Goal: Task Accomplishment & Management: Manage account settings

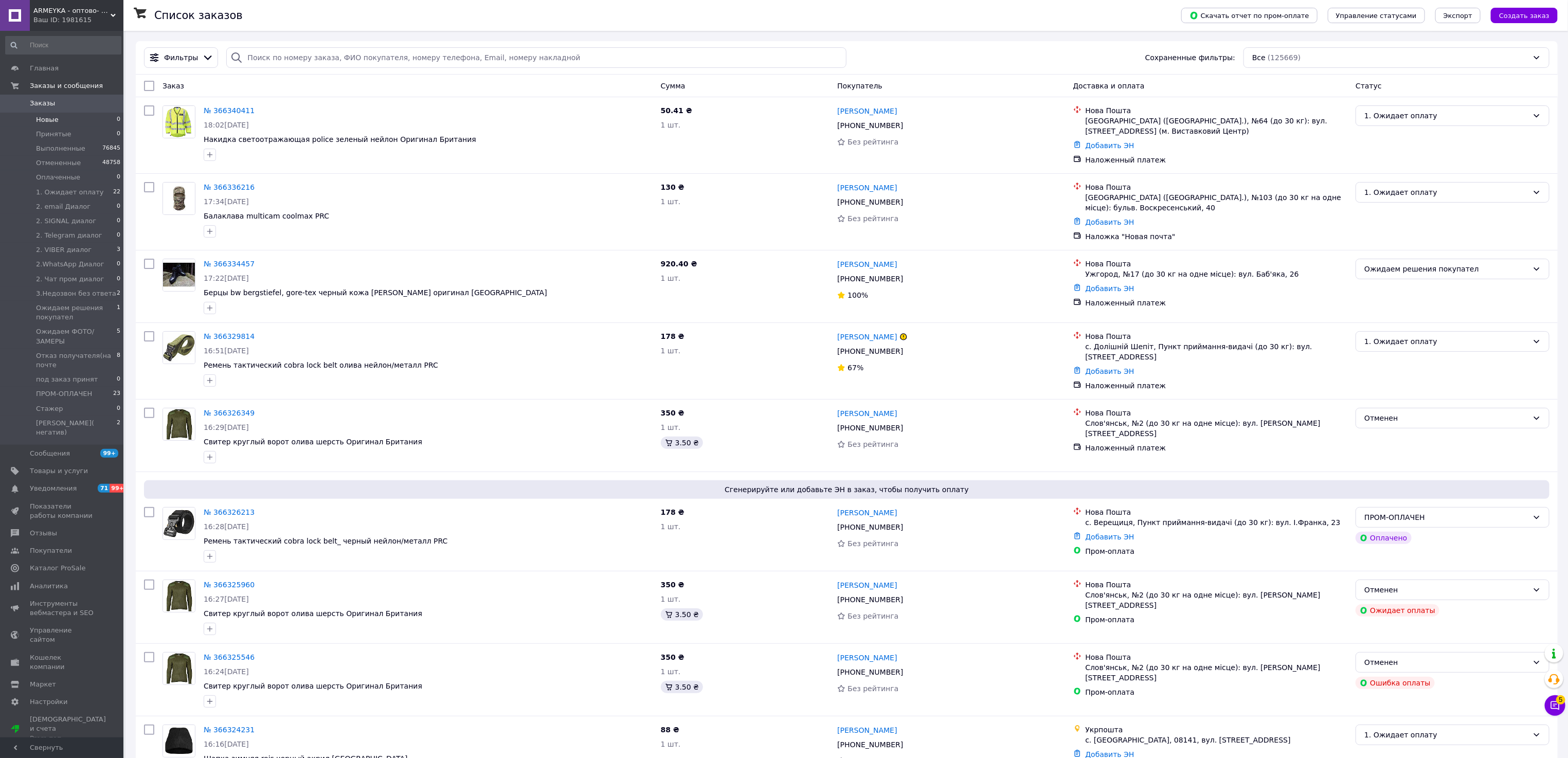
click at [48, 121] on span "Новые" at bounding box center [47, 120] width 23 height 9
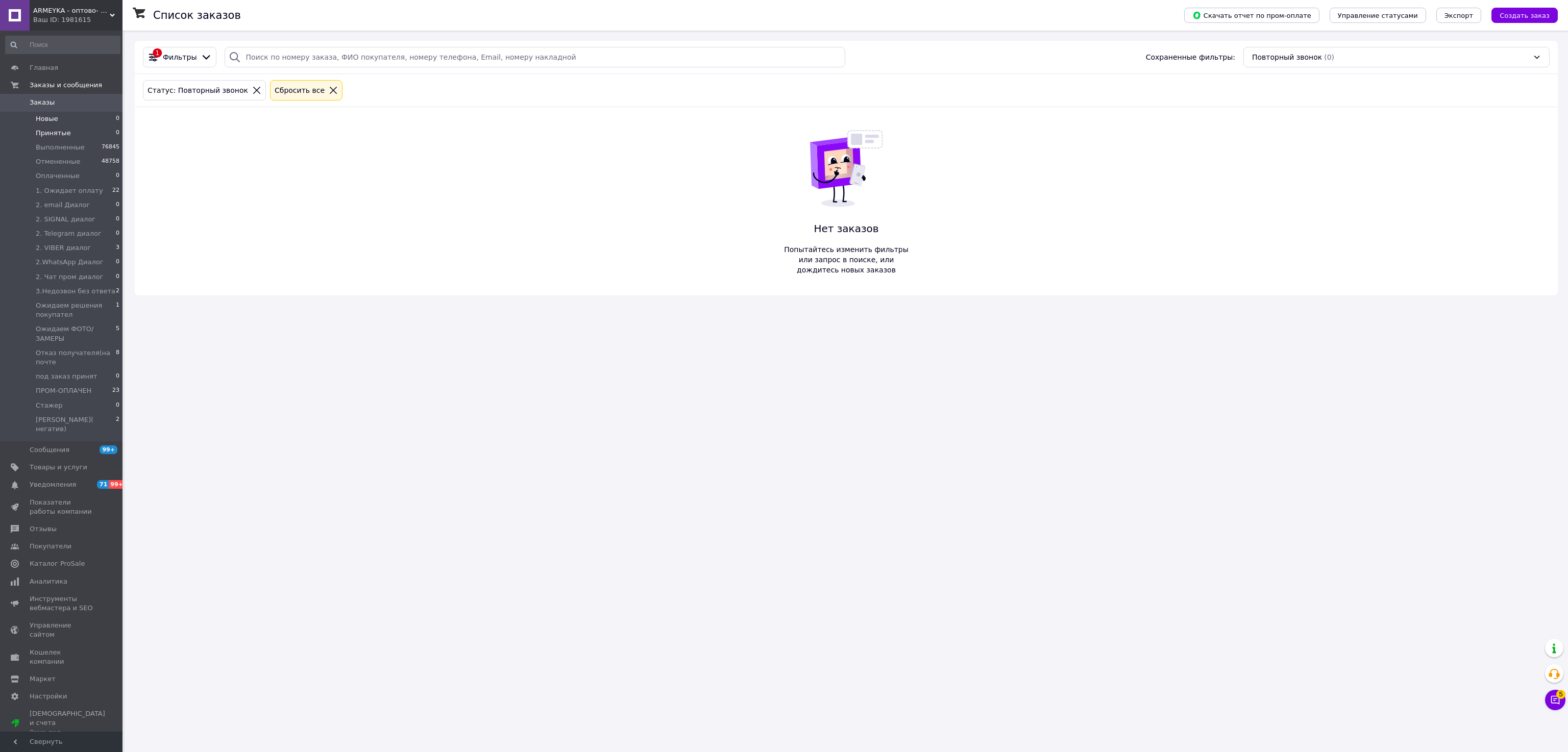
click at [49, 130] on span "Принятые" at bounding box center [53, 133] width 35 height 9
click at [55, 173] on span "Оплаченные" at bounding box center [57, 176] width 44 height 9
click at [53, 132] on span "Принятые" at bounding box center [53, 133] width 35 height 9
click at [57, 144] on span "Выполненные" at bounding box center [60, 148] width 49 height 9
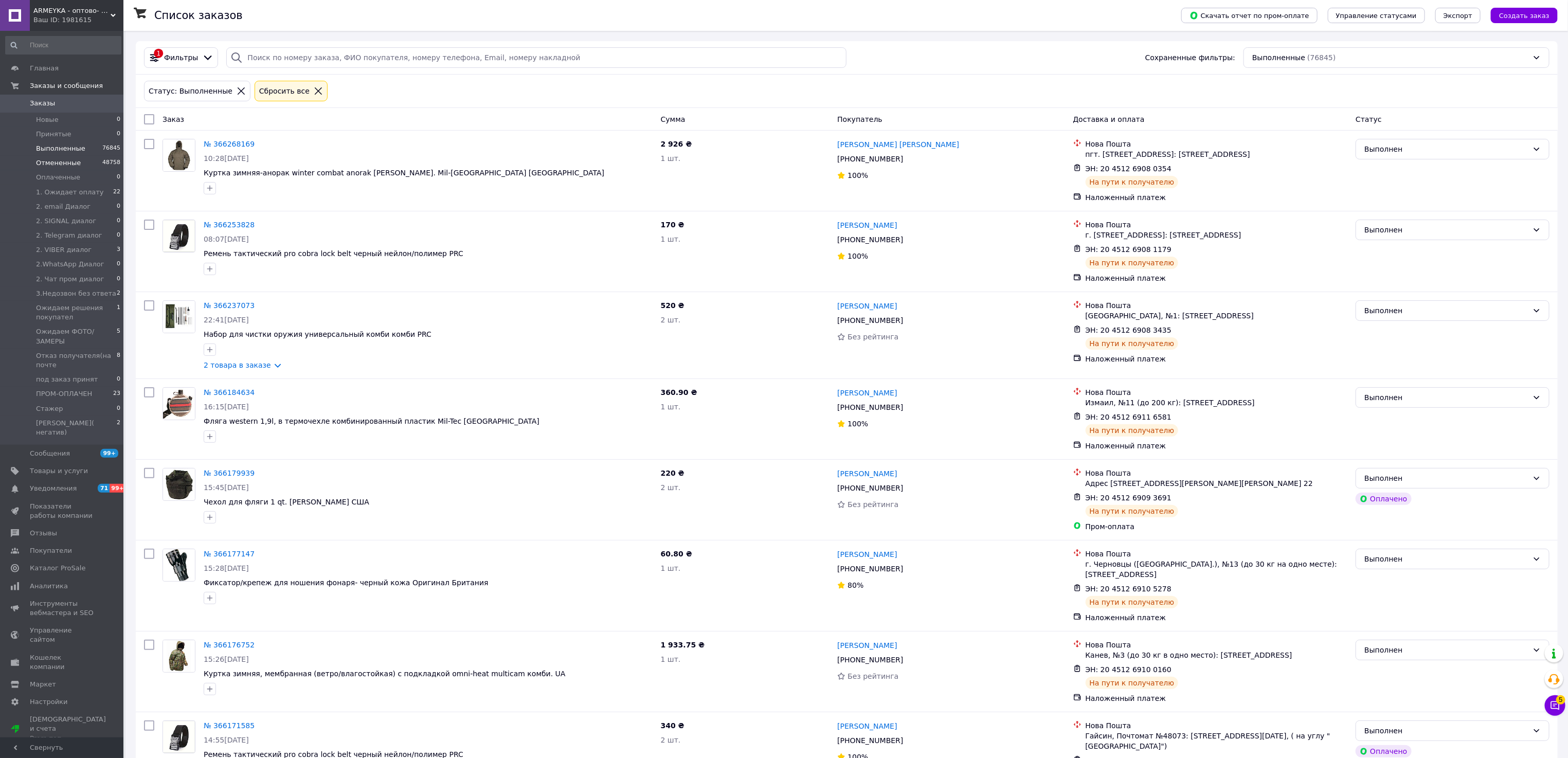
click at [64, 164] on span "Отмененные" at bounding box center [58, 163] width 45 height 9
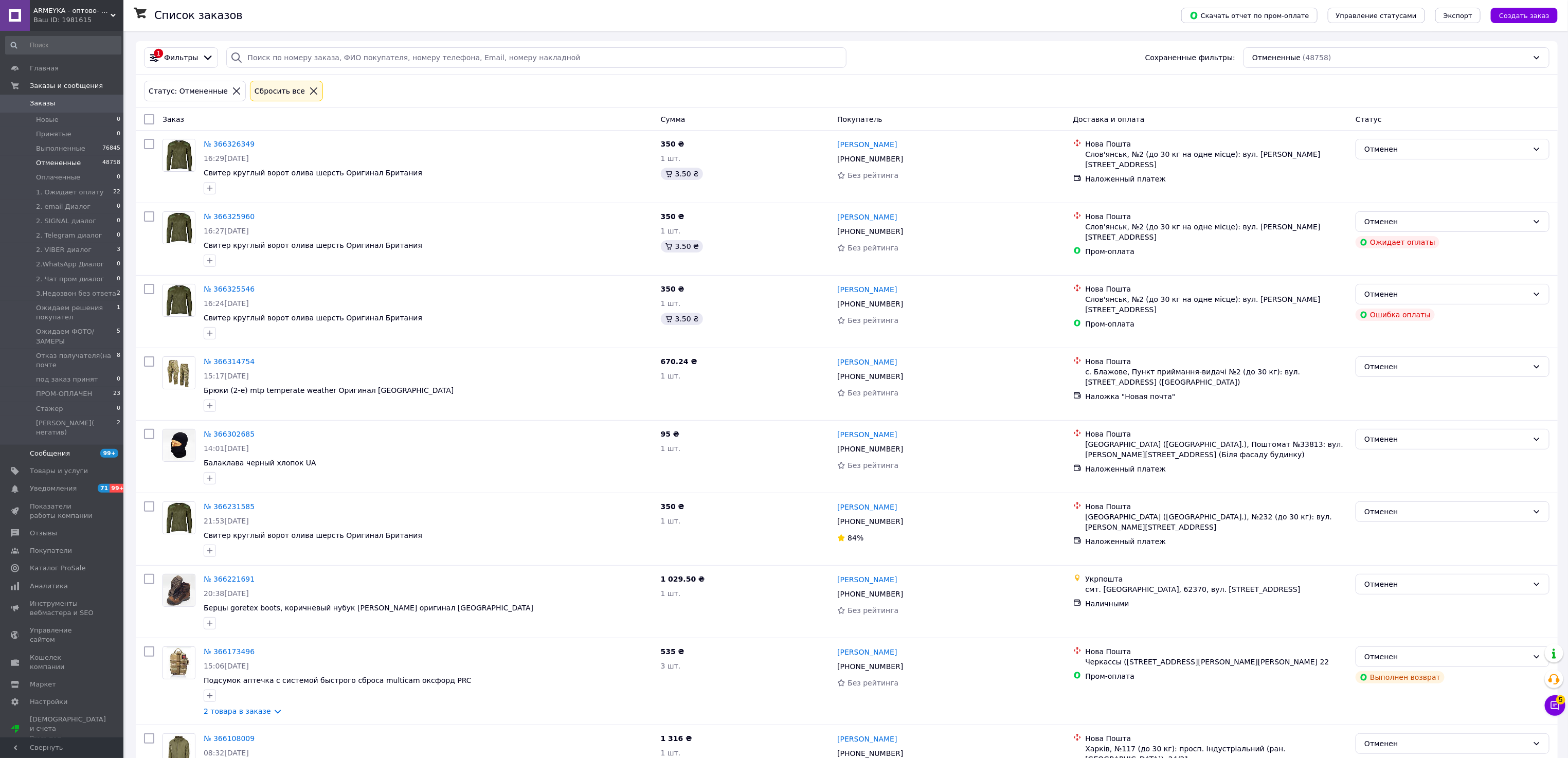
click at [56, 448] on span "Сообщения" at bounding box center [50, 453] width 40 height 9
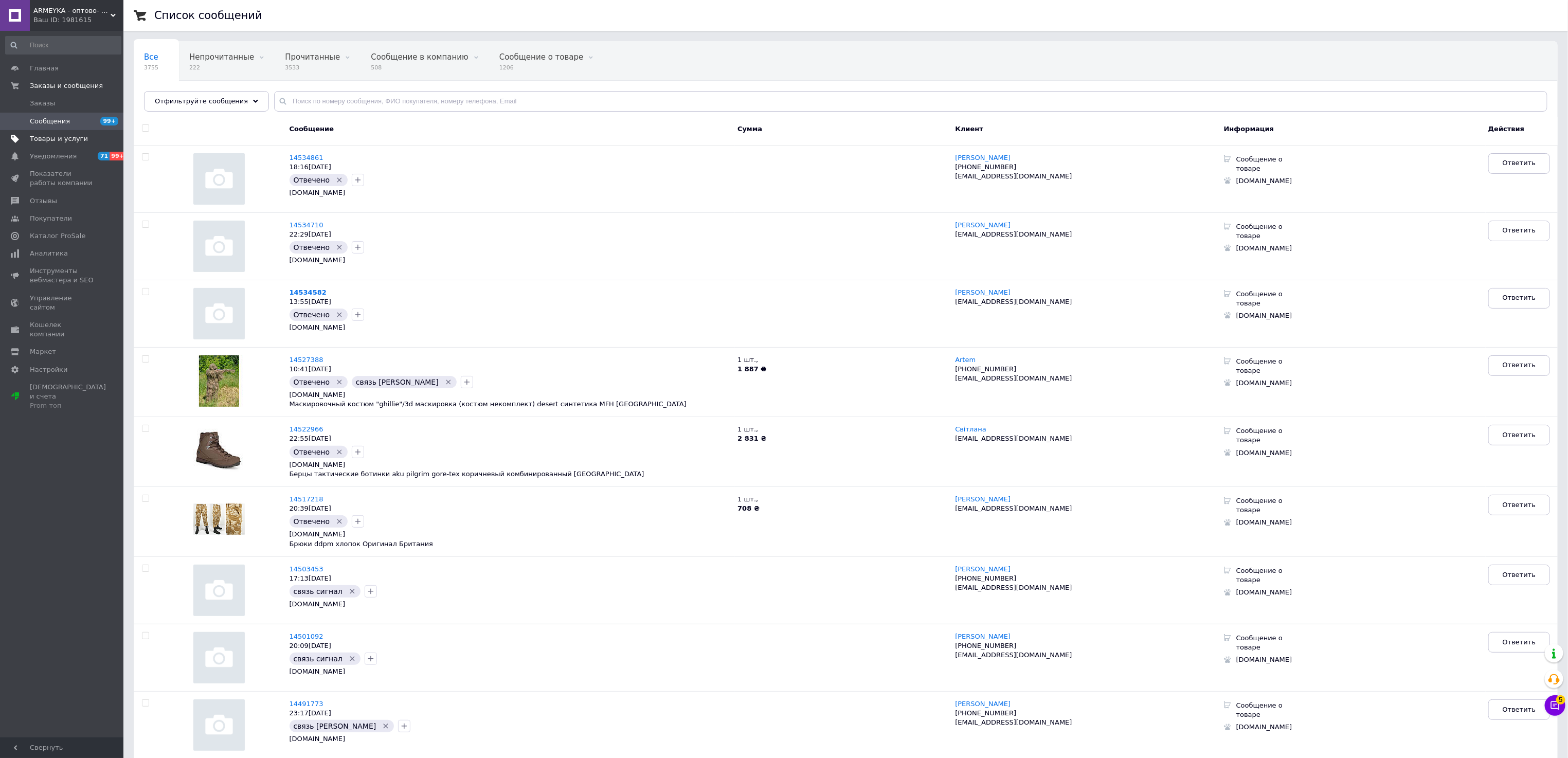
click at [48, 141] on span "Товары и услуги" at bounding box center [59, 139] width 58 height 9
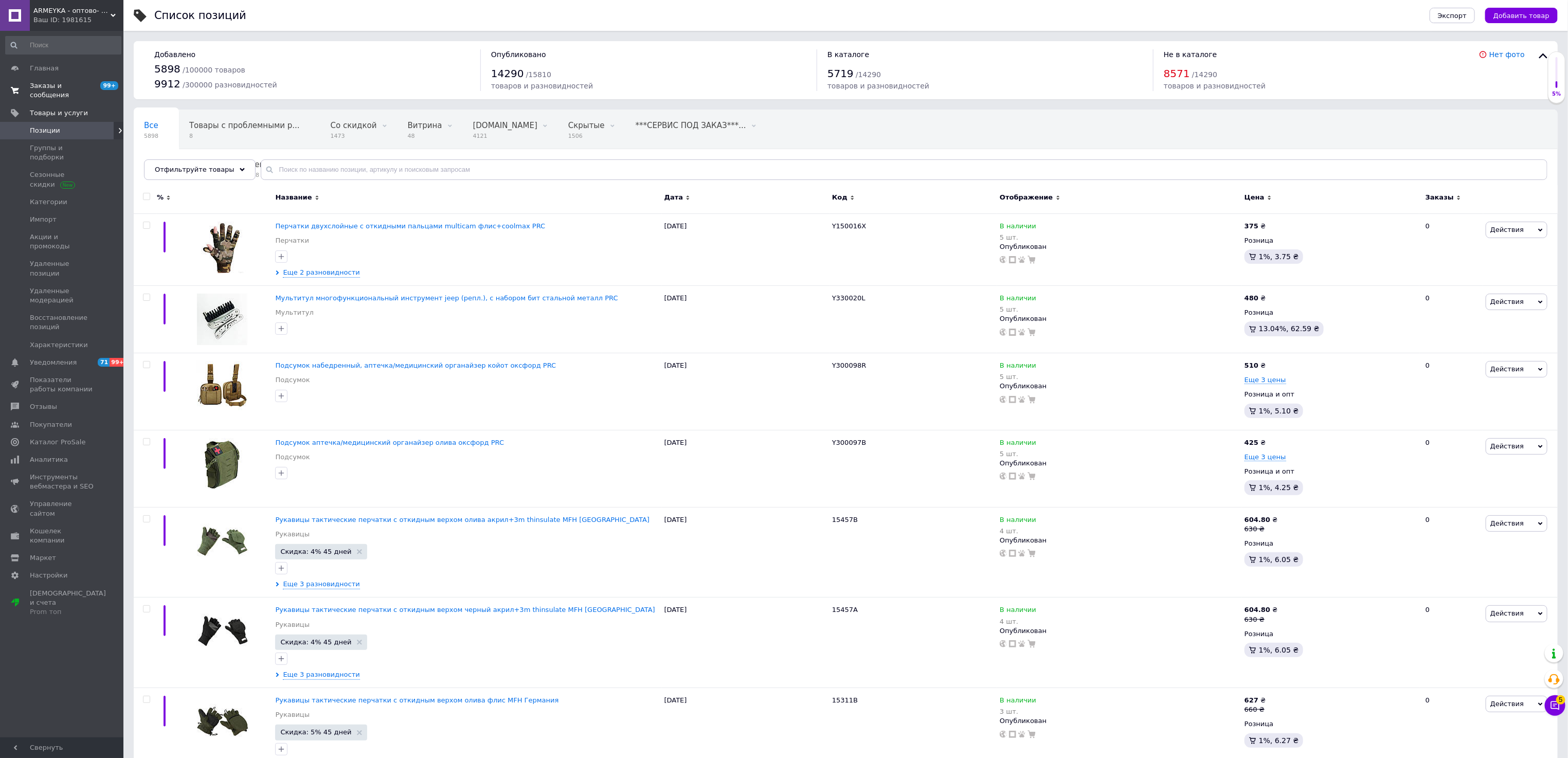
click at [39, 78] on link "Заказы и сообщения 99+ 0" at bounding box center [63, 89] width 126 height 26
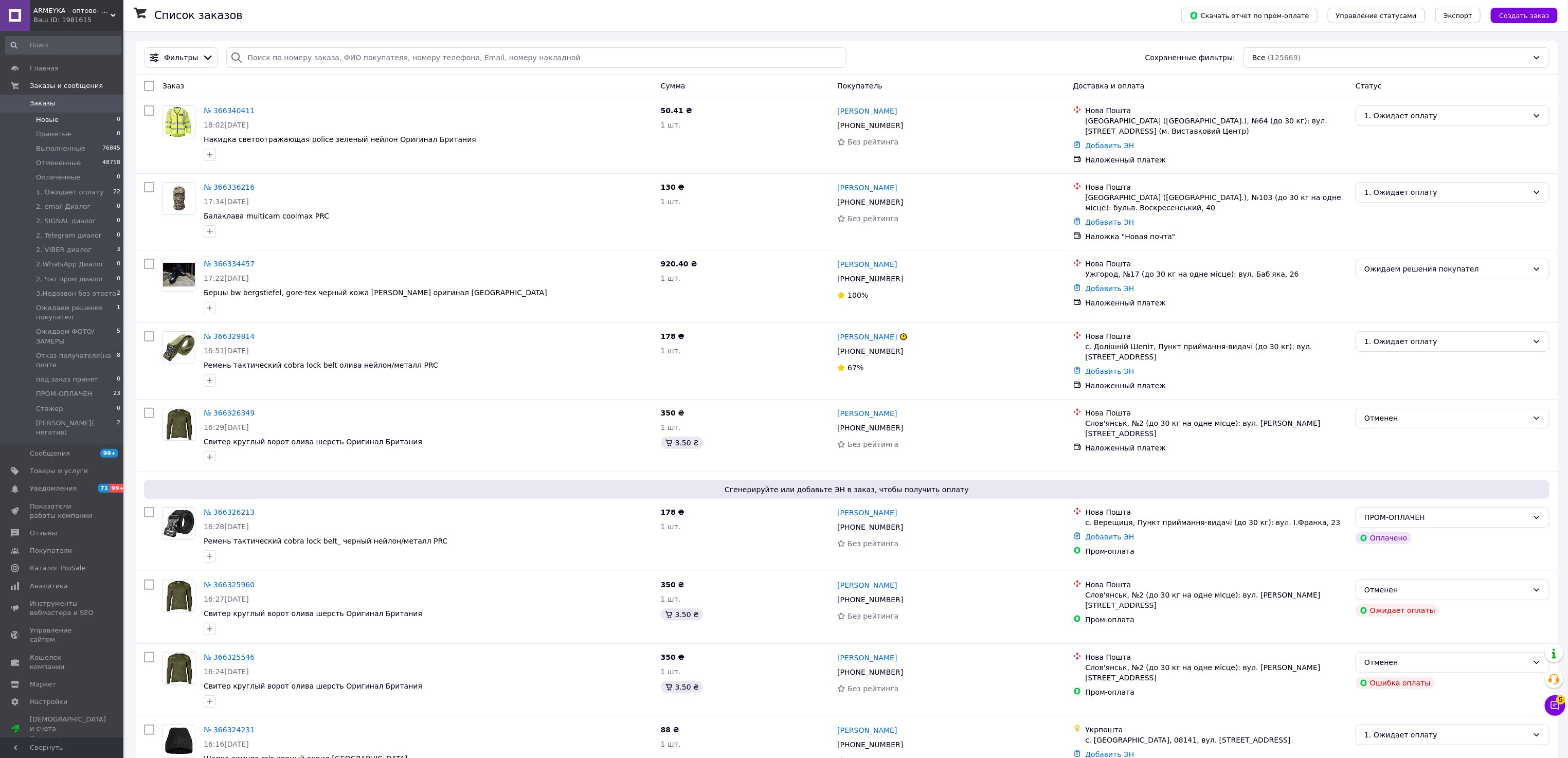
click at [54, 114] on li "Новые 0" at bounding box center [63, 120] width 126 height 15
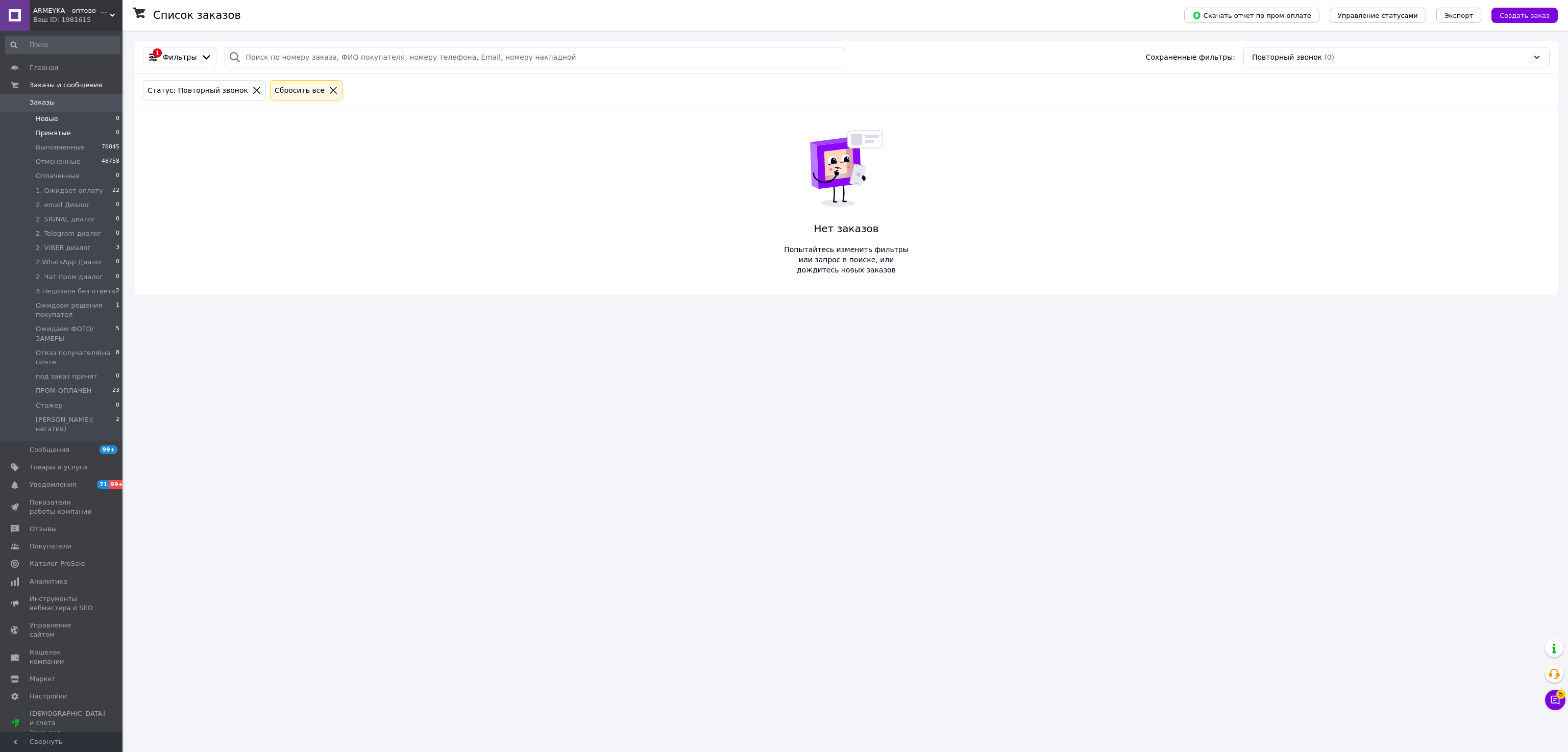
click at [54, 133] on span "Принятые" at bounding box center [53, 133] width 35 height 9
click at [56, 172] on span "Оплаченные" at bounding box center [57, 176] width 44 height 9
click at [56, 458] on link "Товары и услуги" at bounding box center [63, 467] width 125 height 17
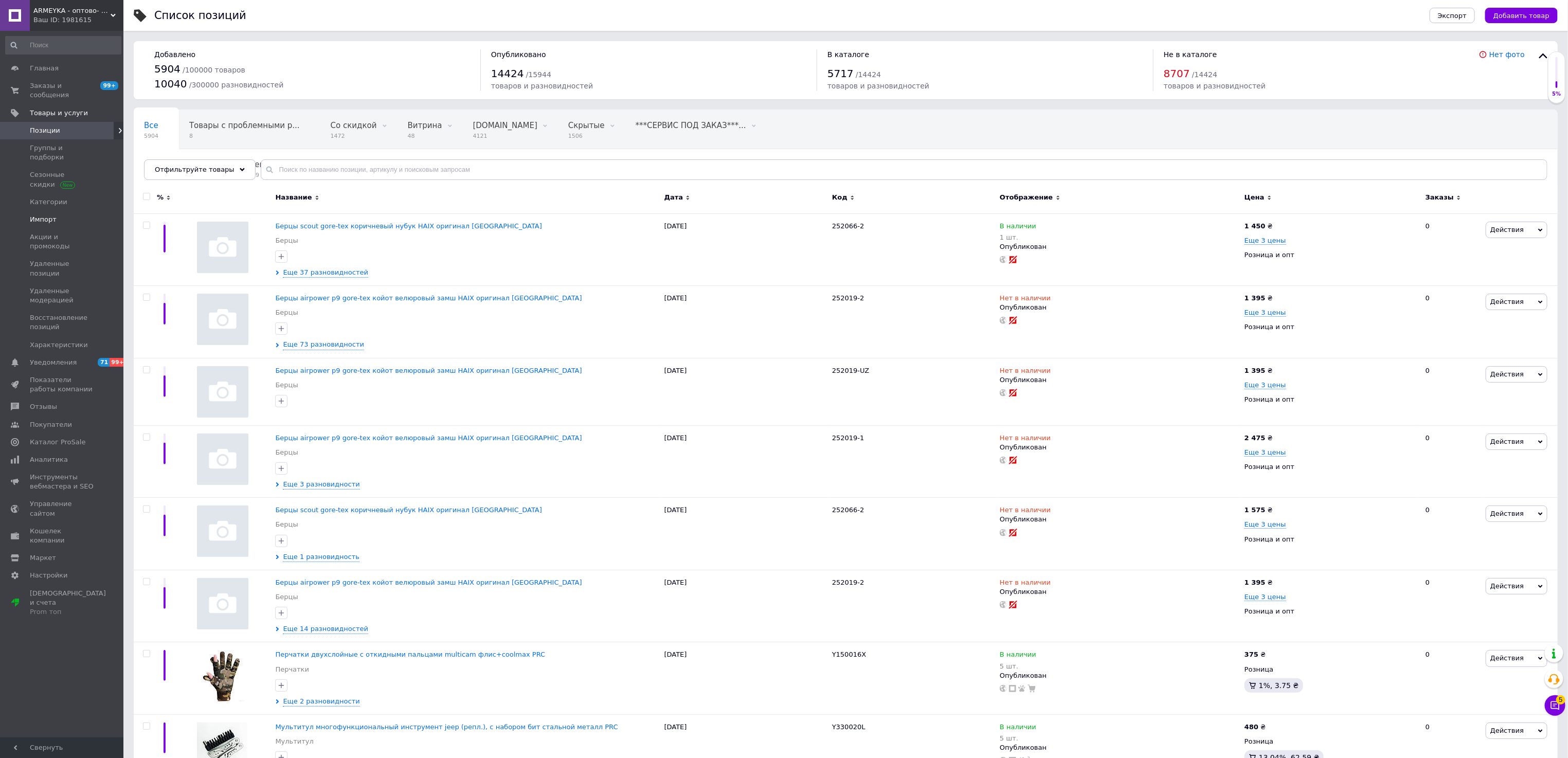
click at [42, 215] on span "Импорт" at bounding box center [43, 219] width 26 height 9
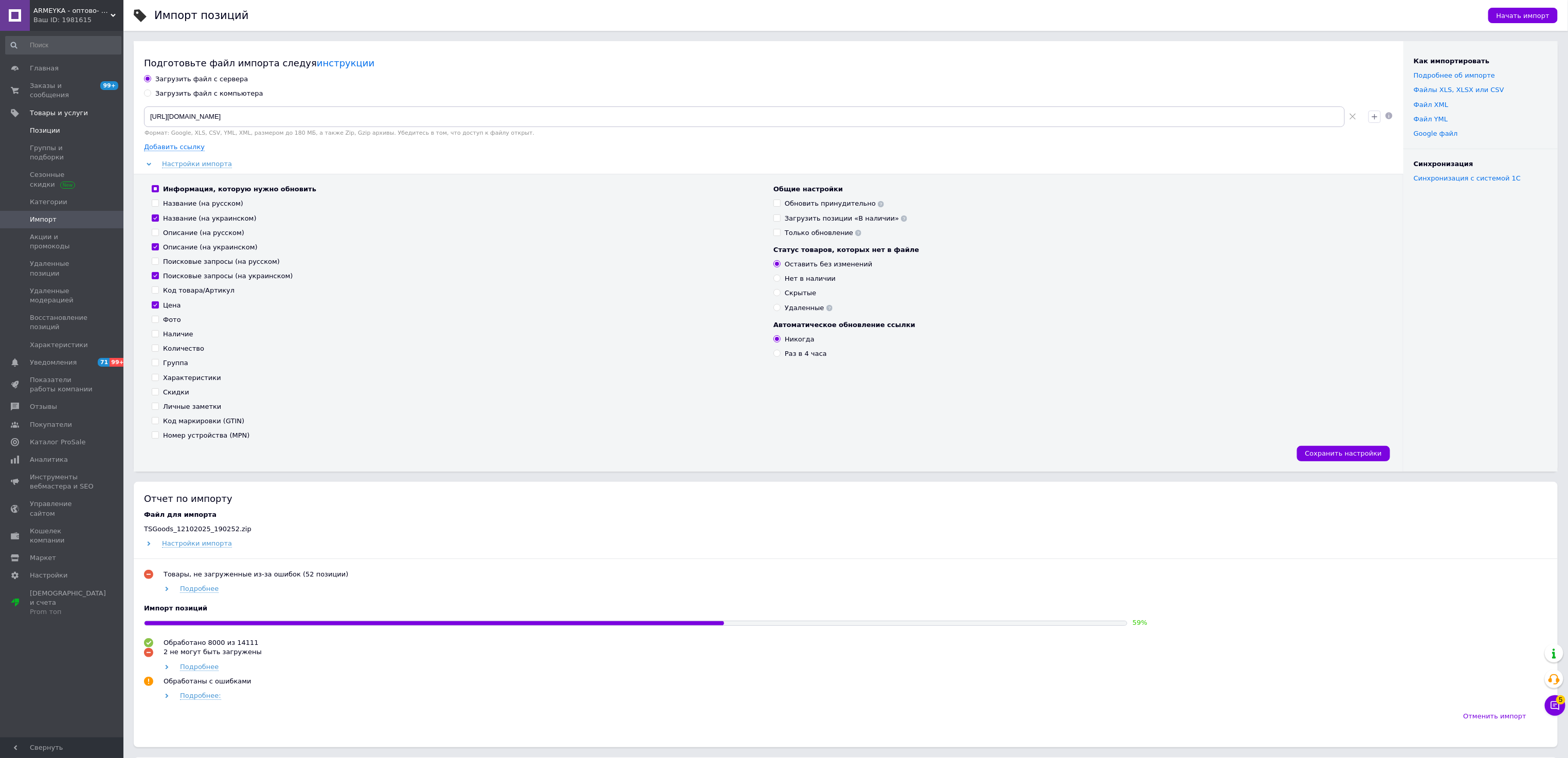
click at [47, 126] on span "Позиции" at bounding box center [45, 131] width 30 height 9
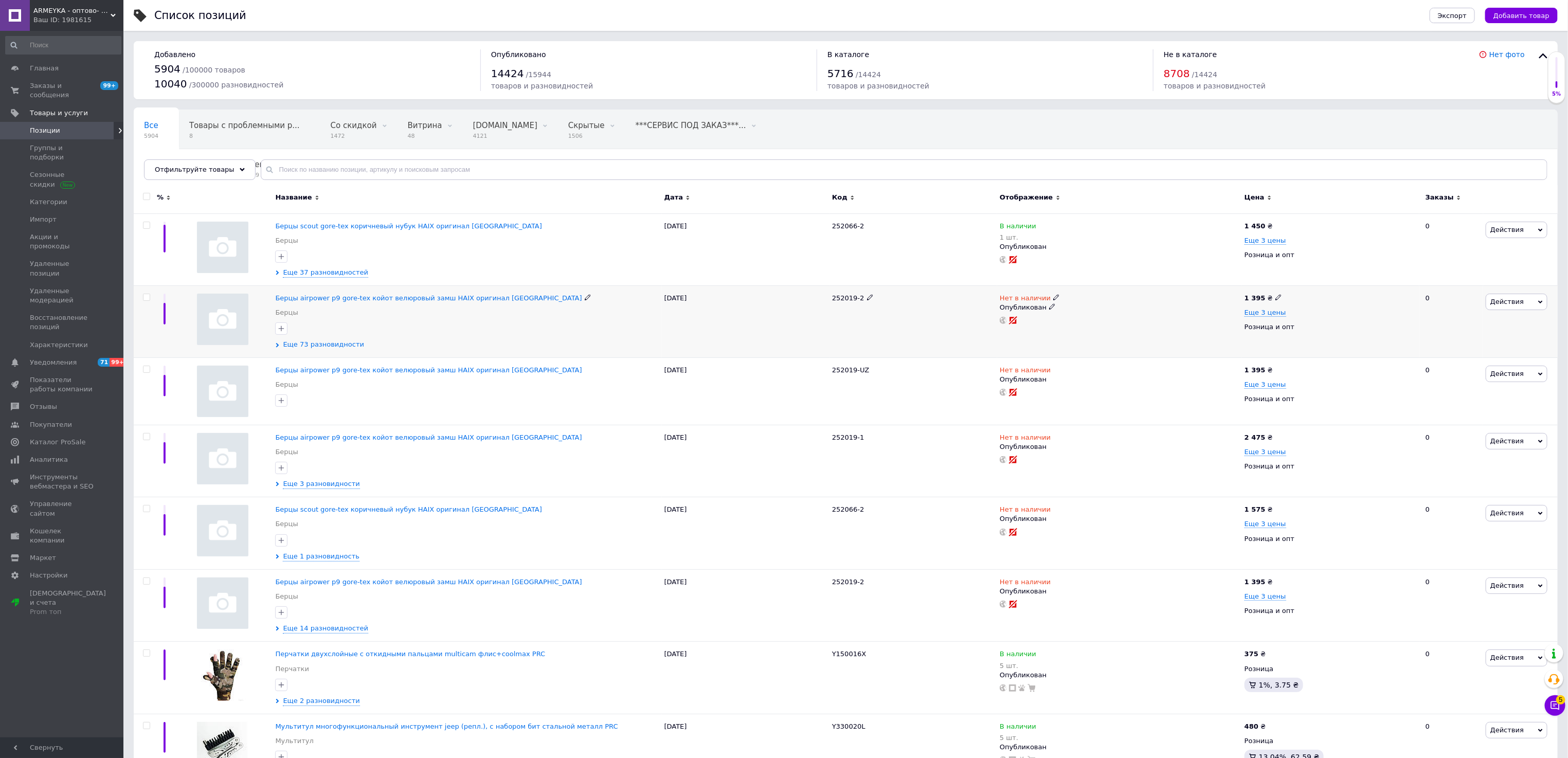
click at [277, 347] on icon at bounding box center [277, 345] width 5 height 5
click at [308, 346] on span "Еще 73 разновидности" at bounding box center [323, 344] width 81 height 9
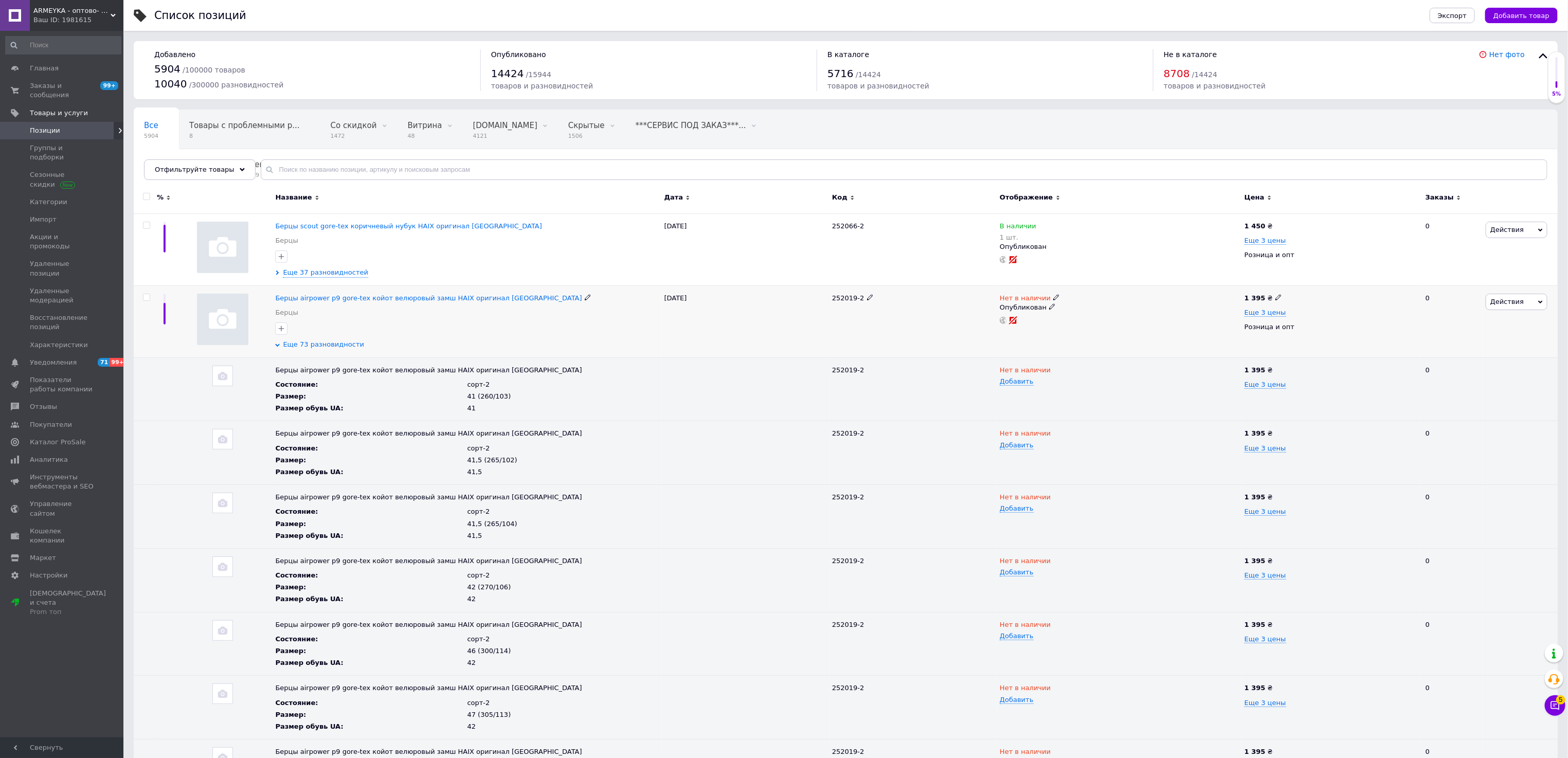
click at [308, 346] on span "Еще 73 разновидности" at bounding box center [323, 344] width 81 height 9
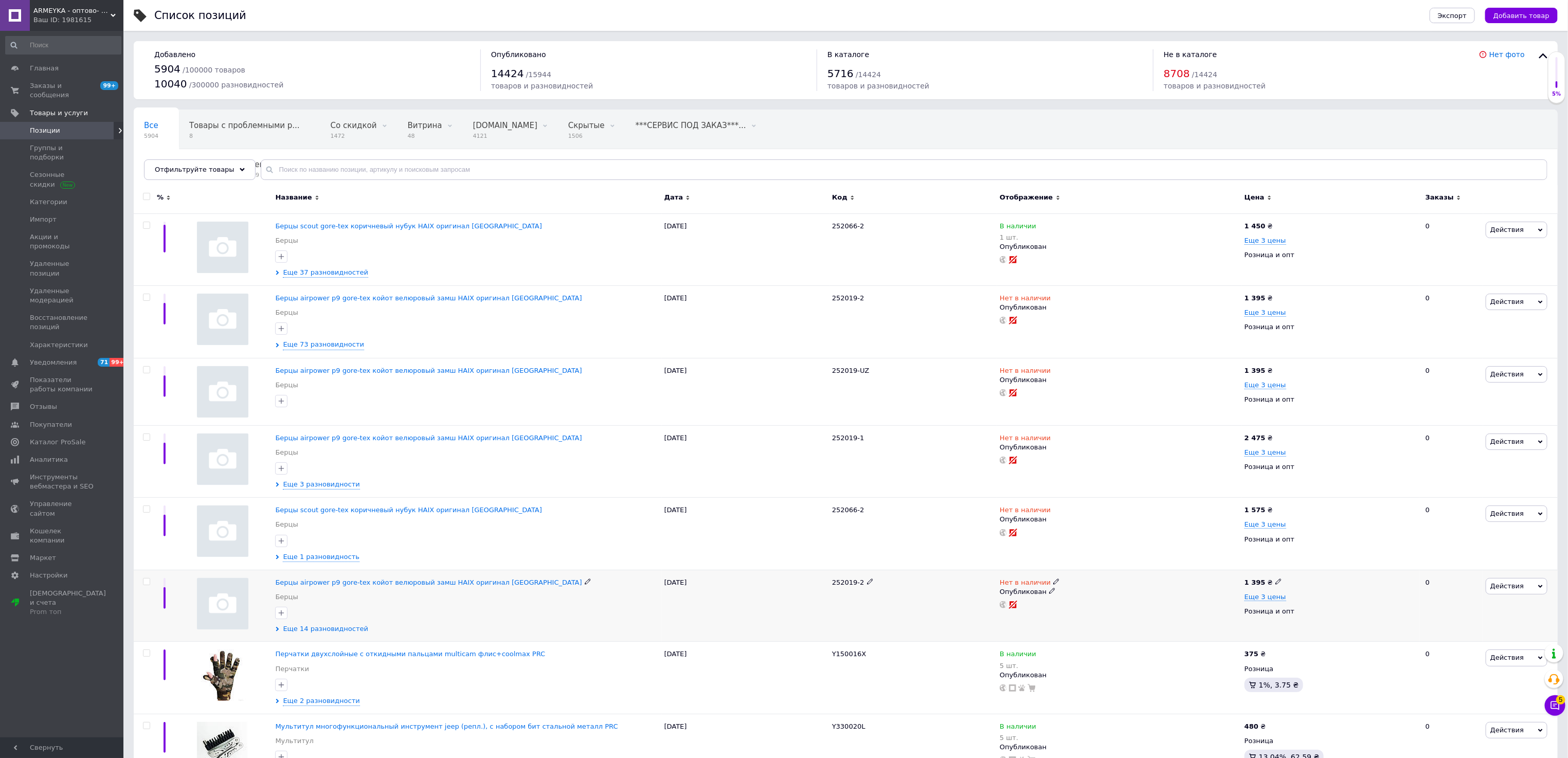
click at [329, 634] on span "Еще 14 разновидностей" at bounding box center [325, 628] width 85 height 9
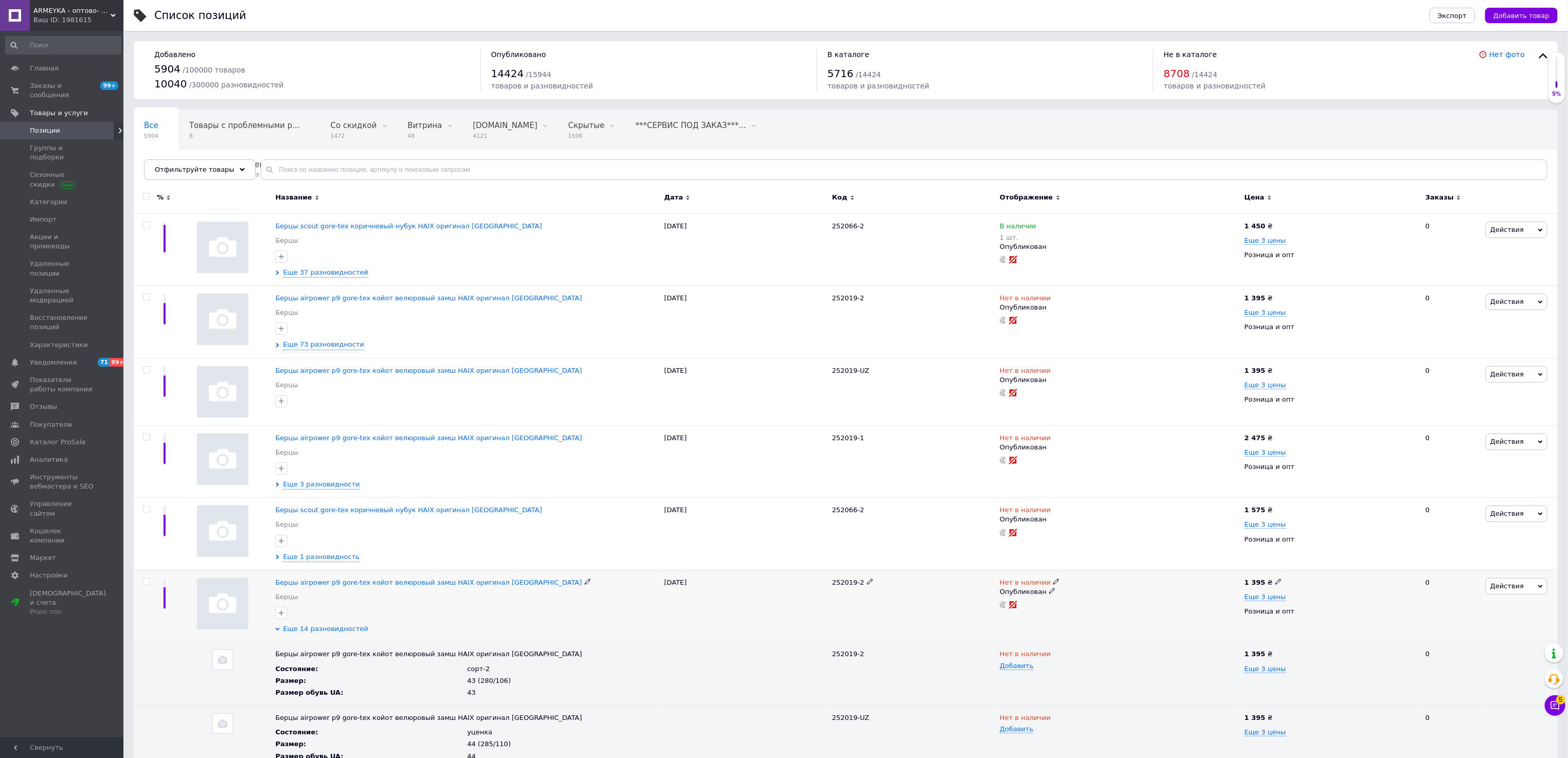
click at [307, 632] on span "Еще 14 разновидностей" at bounding box center [325, 628] width 85 height 9
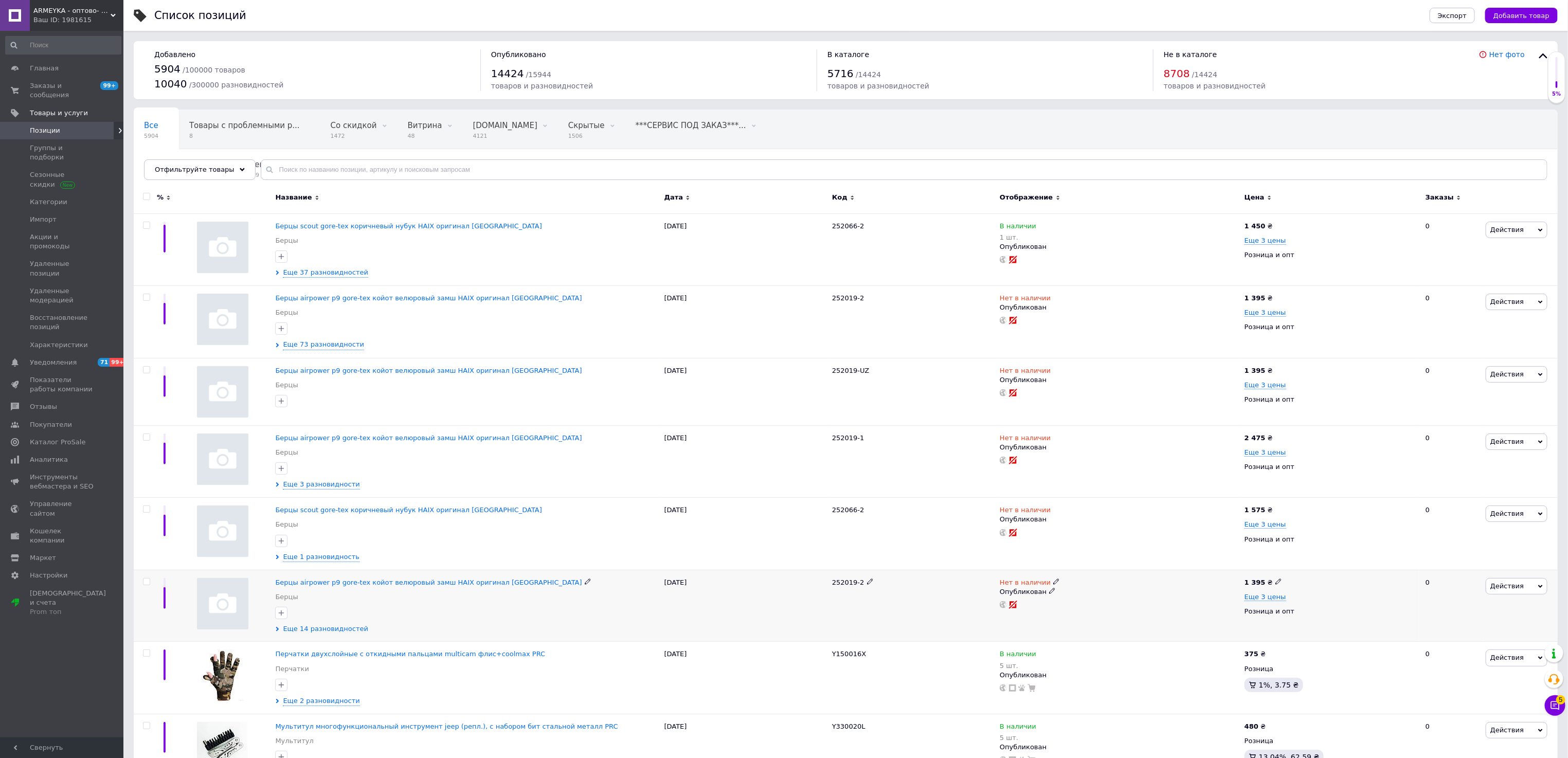
click at [307, 632] on span "Еще 14 разновидностей" at bounding box center [325, 628] width 85 height 9
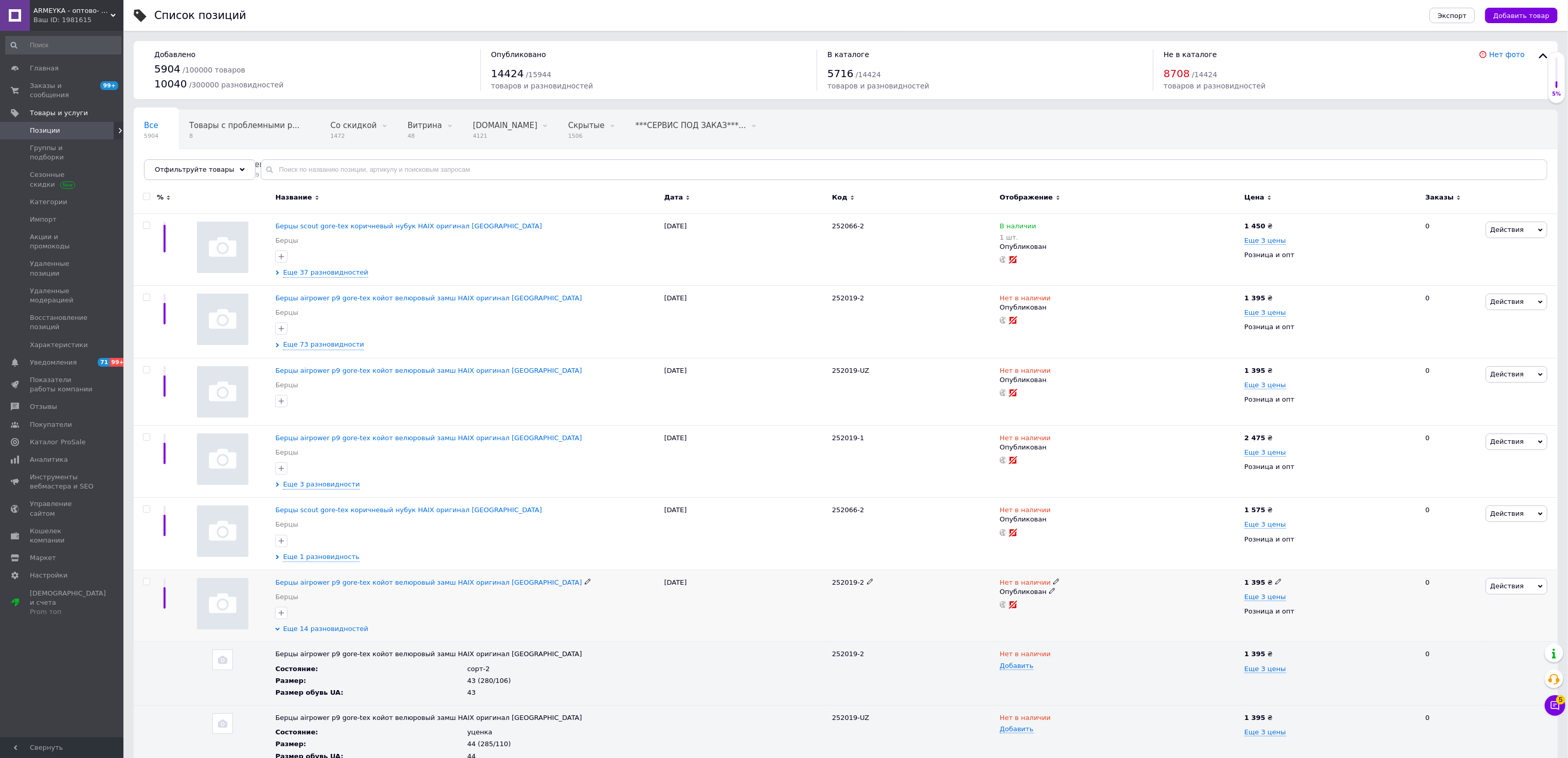
click at [307, 632] on span "Еще 14 разновидностей" at bounding box center [325, 628] width 85 height 9
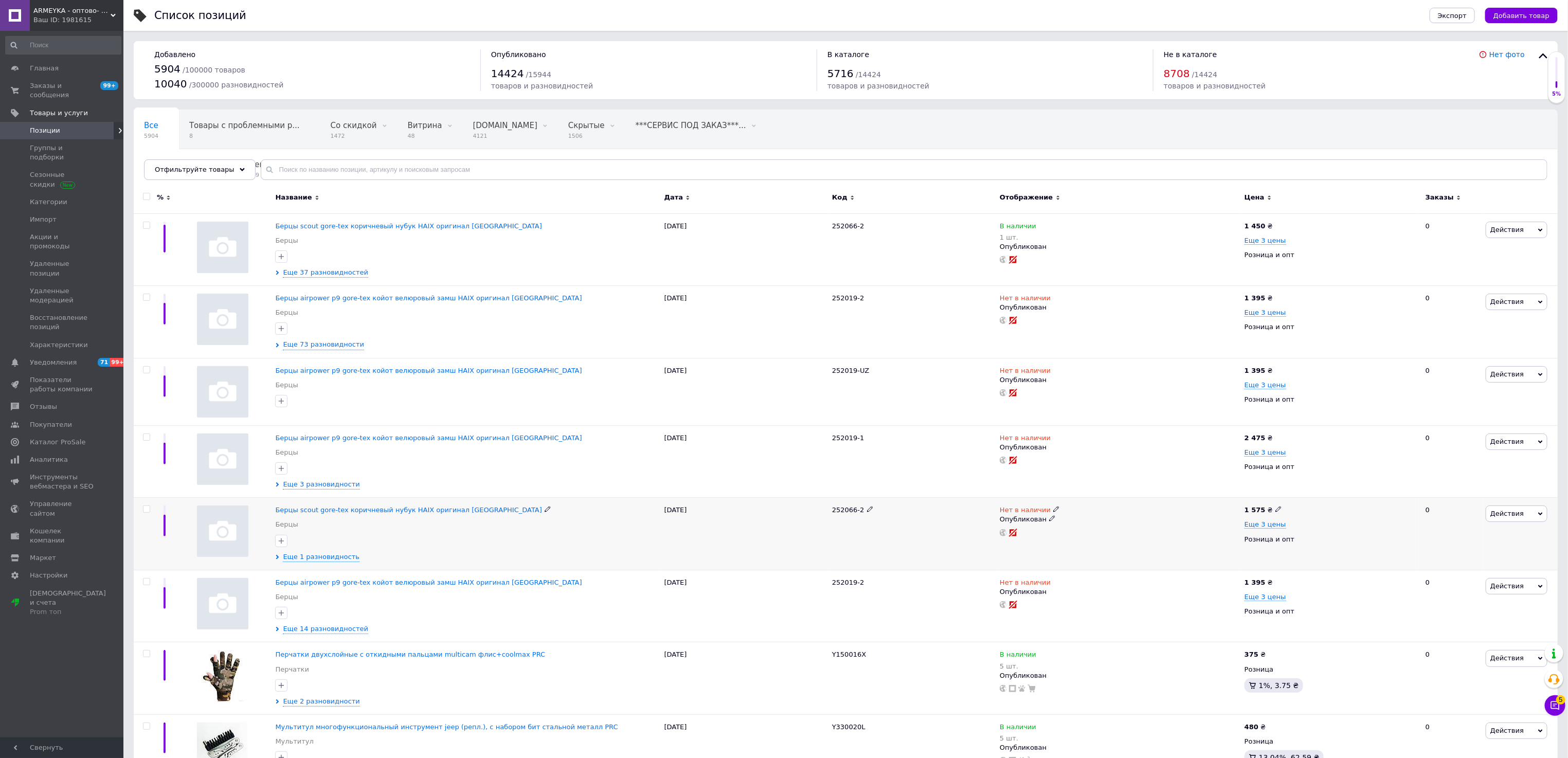
click at [302, 570] on div "Берцы scout gore-tex коричневый нубук HAIX оригинал Германия Берцы Еще 1 разнов…" at bounding box center [467, 533] width 389 height 72
click at [303, 557] on span "Еще 1 разновидность" at bounding box center [321, 557] width 77 height 9
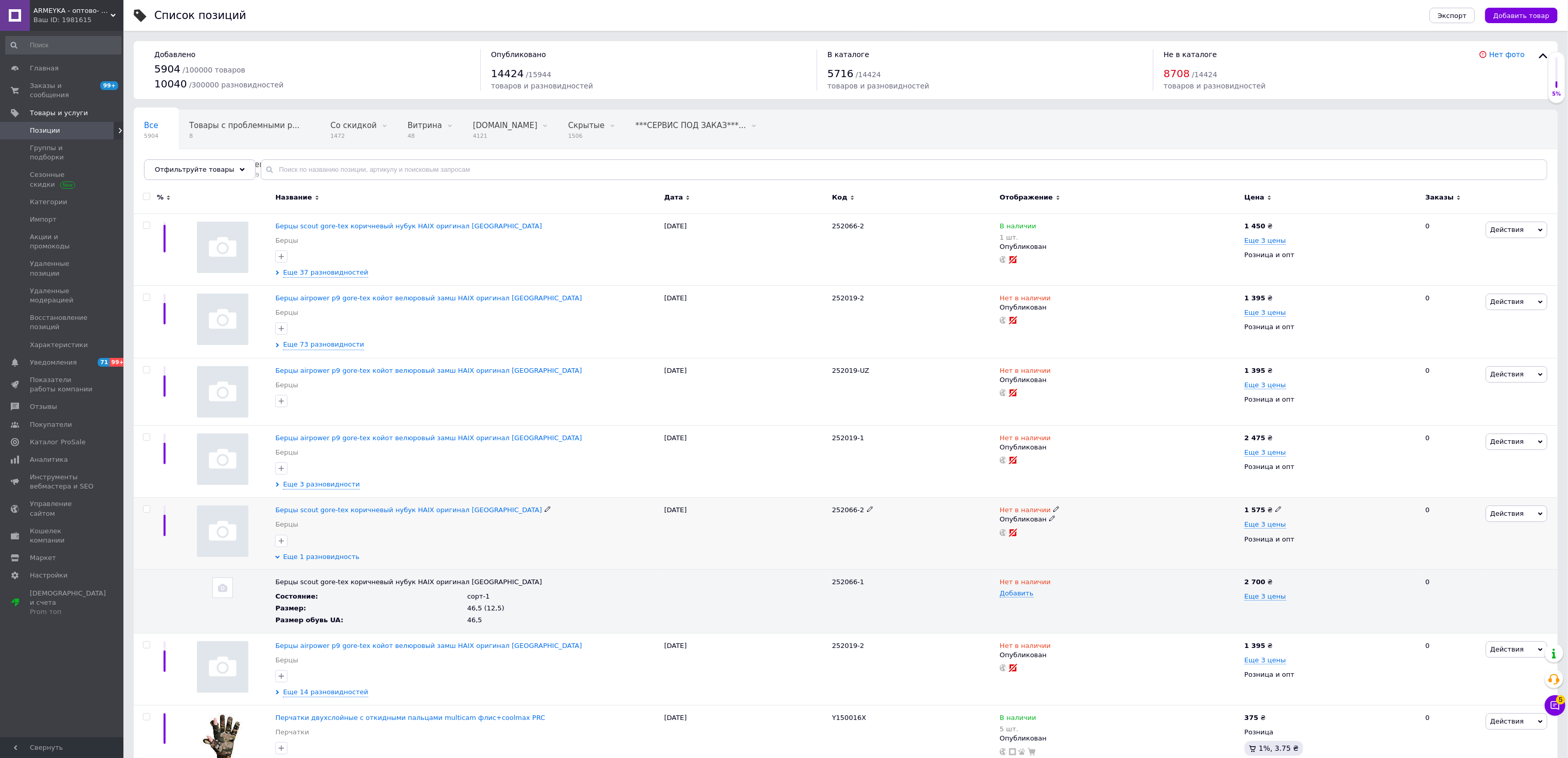
click at [303, 557] on span "Еще 1 разновидность" at bounding box center [321, 557] width 77 height 9
